Goal: Obtain resource: Obtain resource

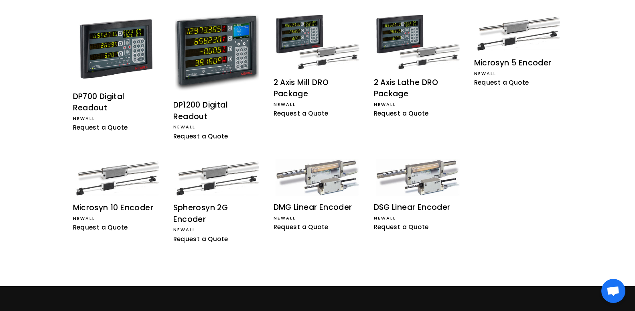
scroll to position [197, 0]
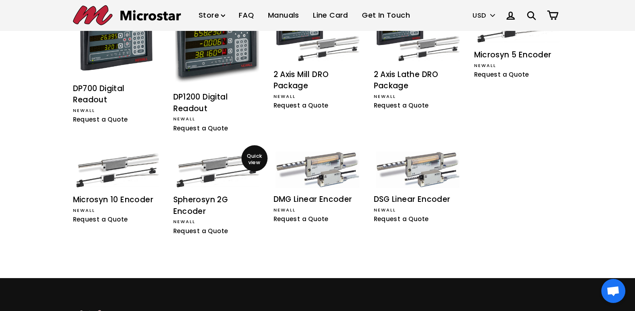
click at [190, 198] on div "Spherosyn 2G Encoder" at bounding box center [217, 205] width 88 height 23
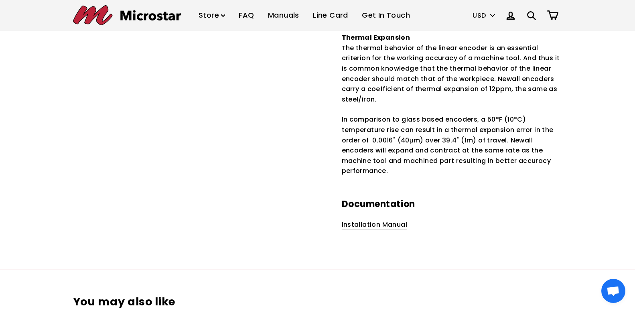
scroll to position [1146, 0]
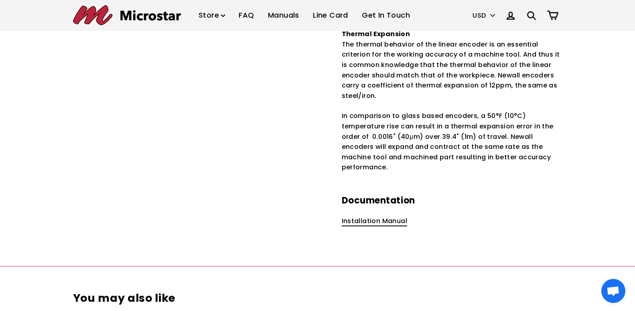
click at [387, 216] on link "Installation Manual" at bounding box center [375, 221] width 66 height 10
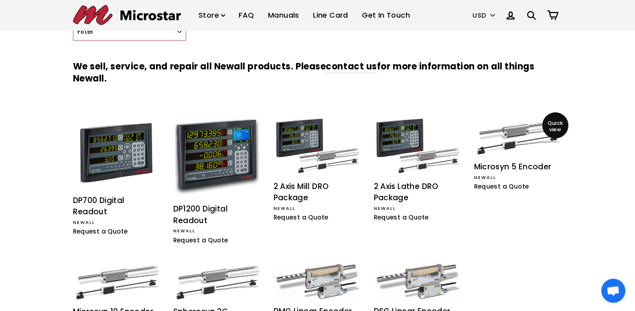
scroll to position [74, 0]
